Goal: Find specific page/section

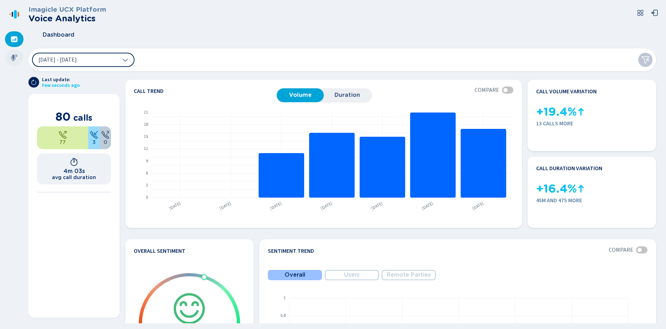
click at [11, 59] on icon at bounding box center [14, 57] width 6 height 6
